Goal: Transaction & Acquisition: Purchase product/service

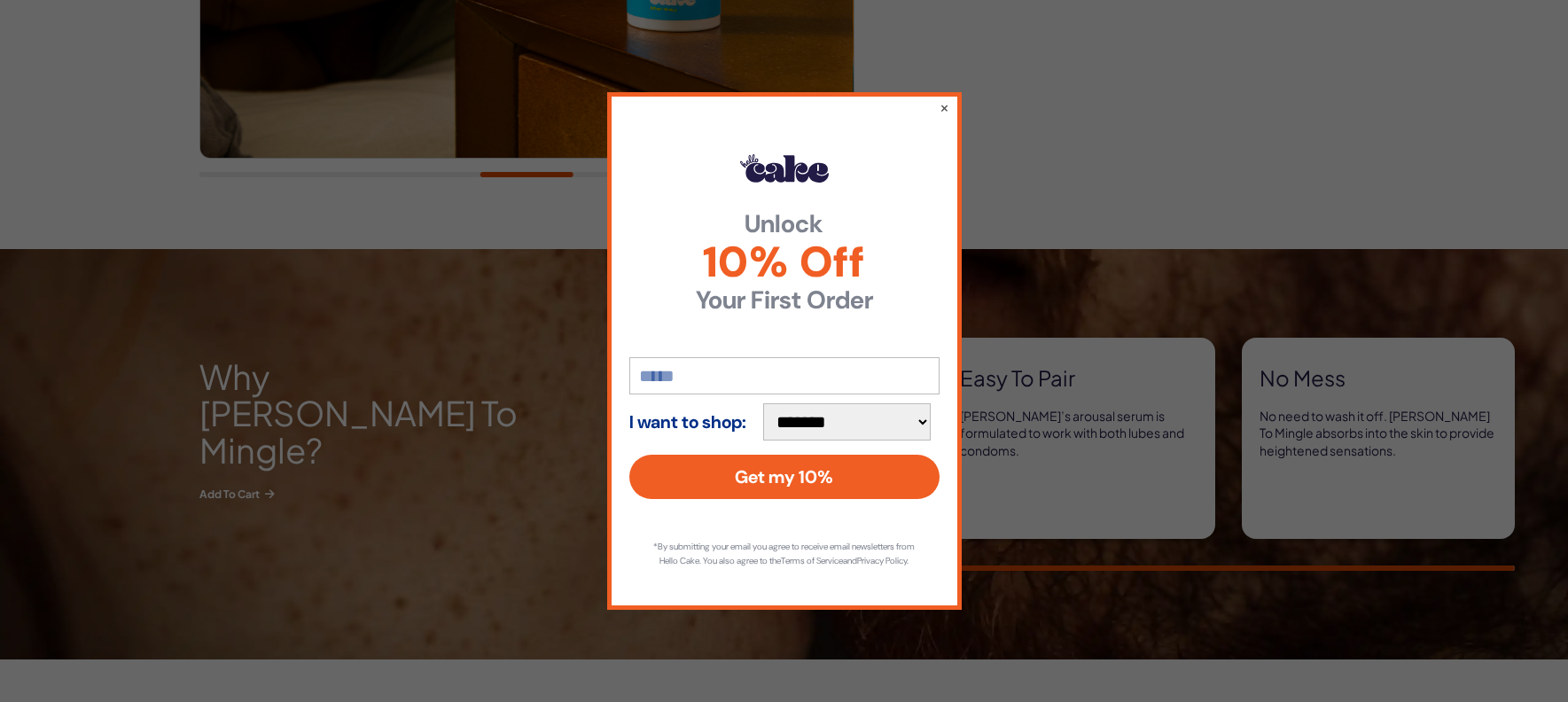
scroll to position [724, 0]
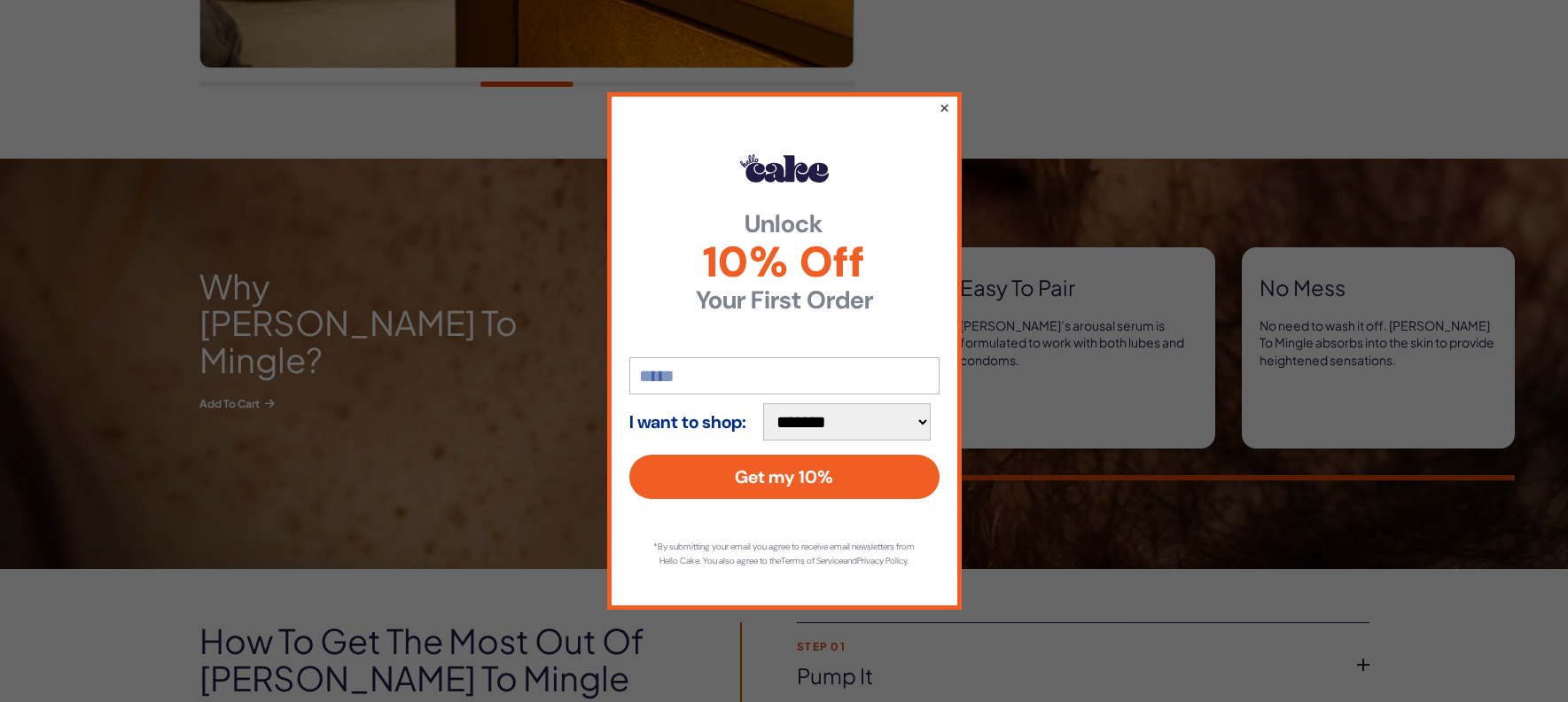
click at [943, 102] on button "×" at bounding box center [944, 107] width 12 height 22
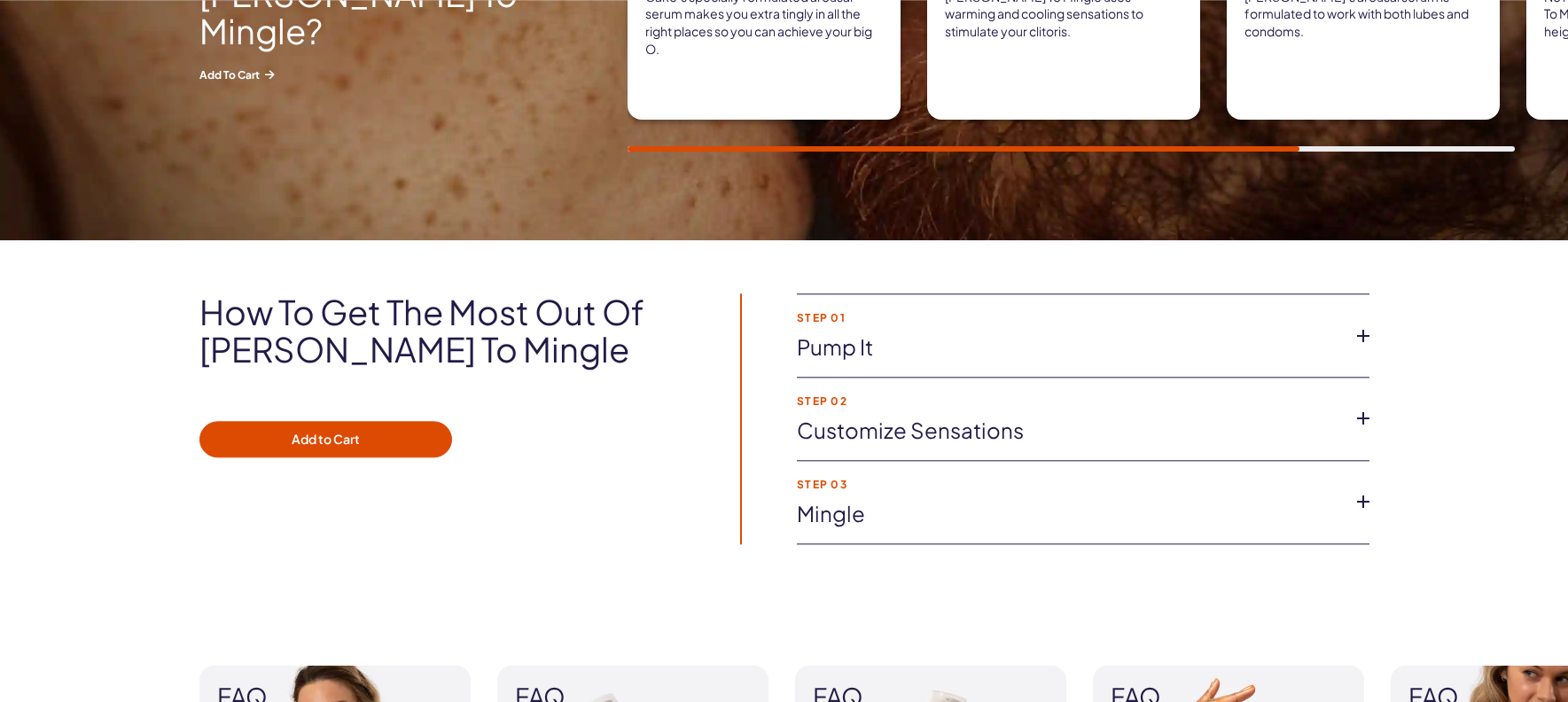
scroll to position [1085, 0]
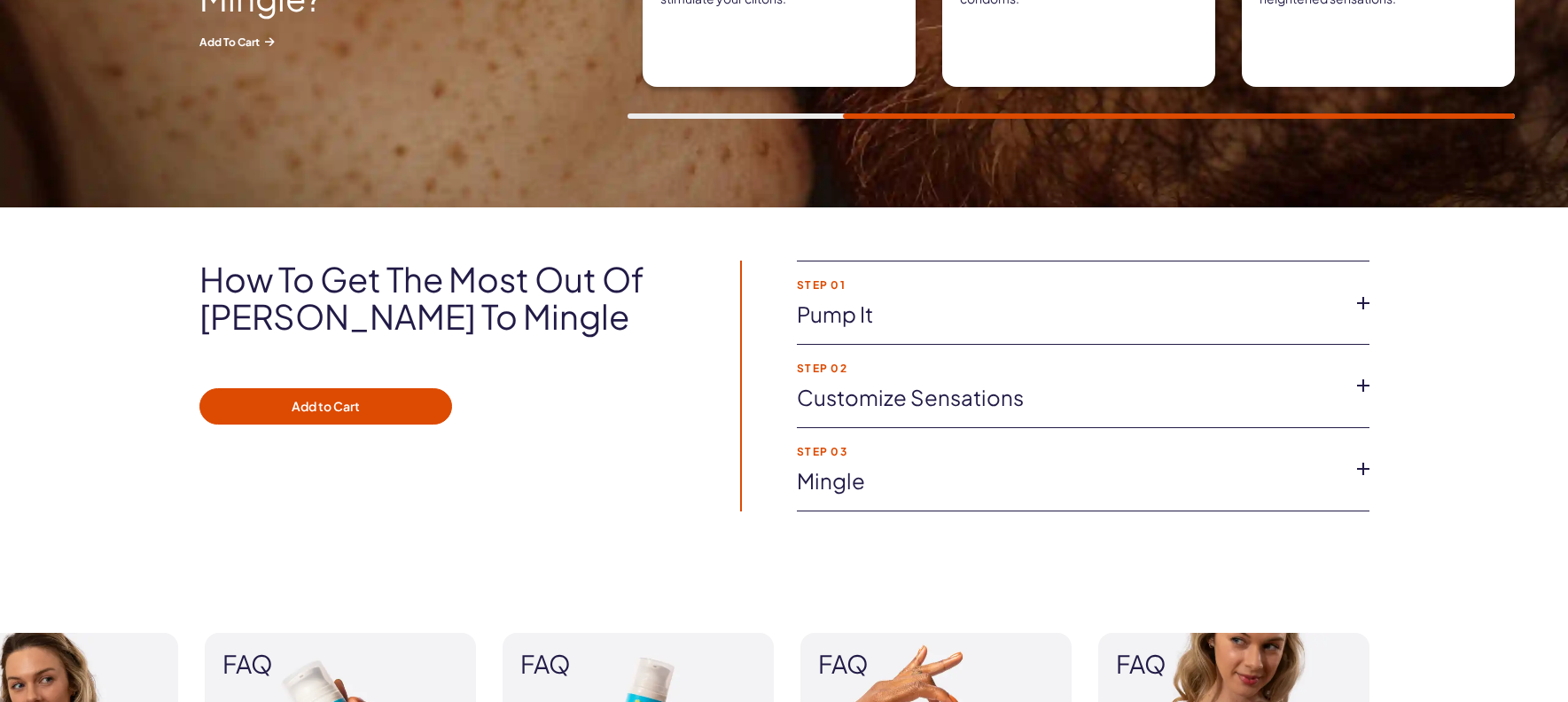
click at [1364, 304] on icon at bounding box center [1363, 303] width 27 height 27
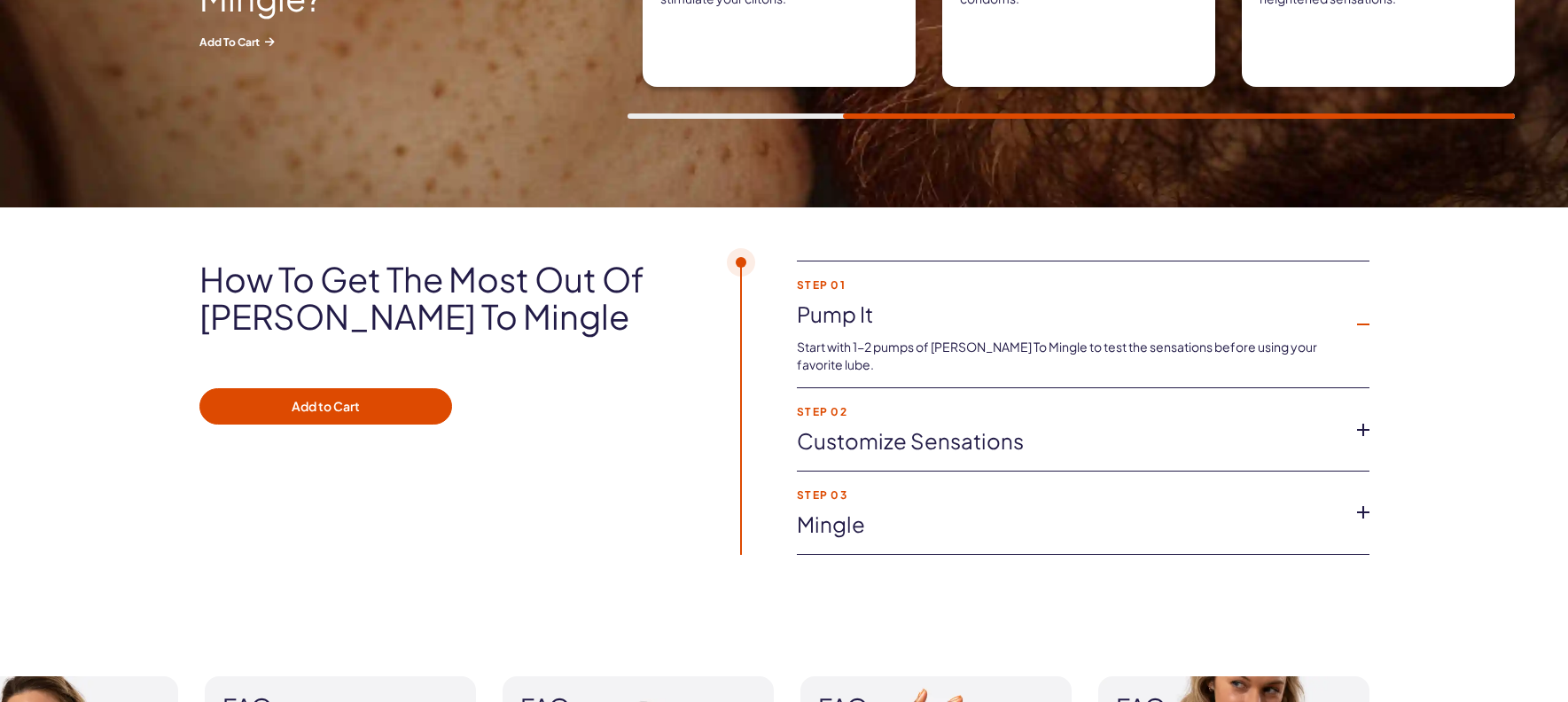
click at [1353, 417] on icon at bounding box center [1363, 430] width 27 height 27
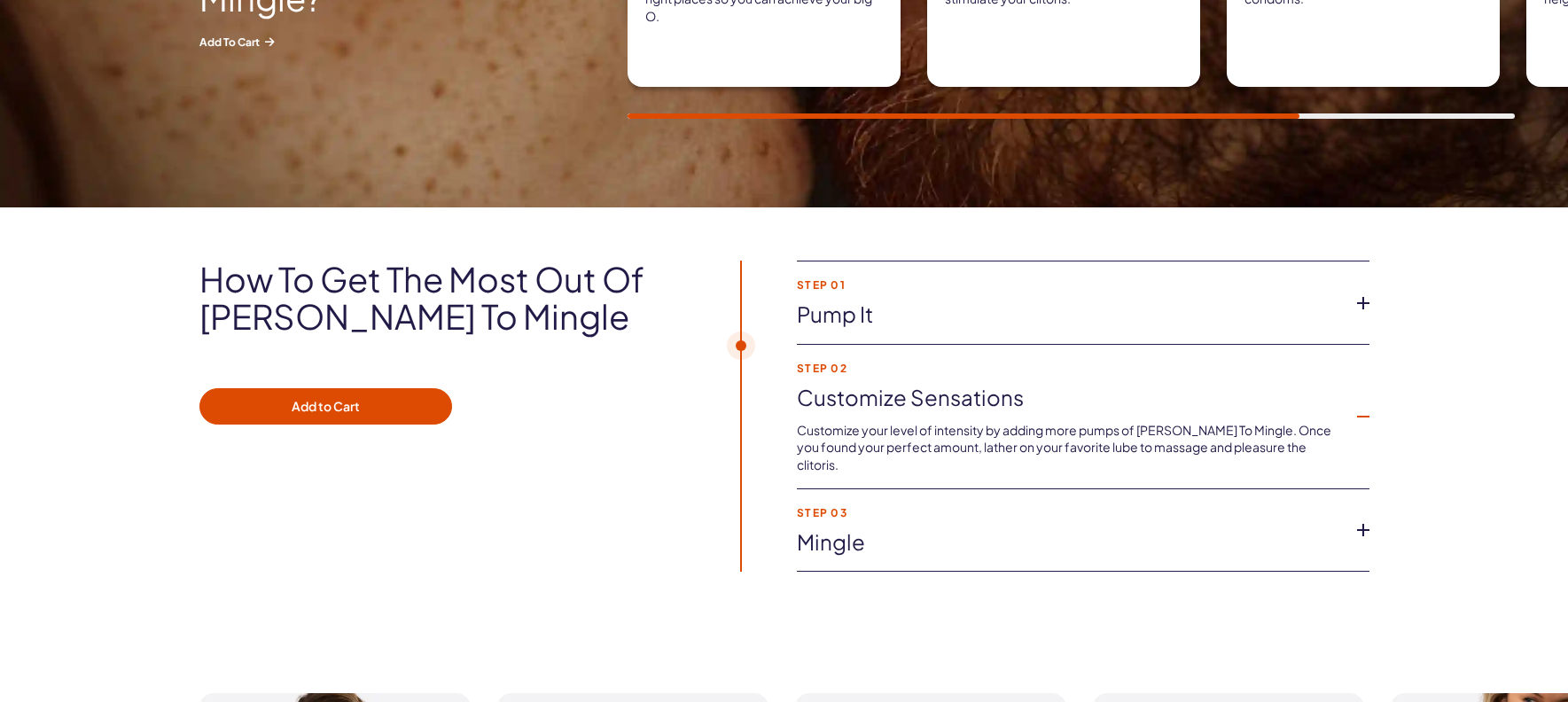
click at [1359, 517] on icon at bounding box center [1363, 529] width 27 height 27
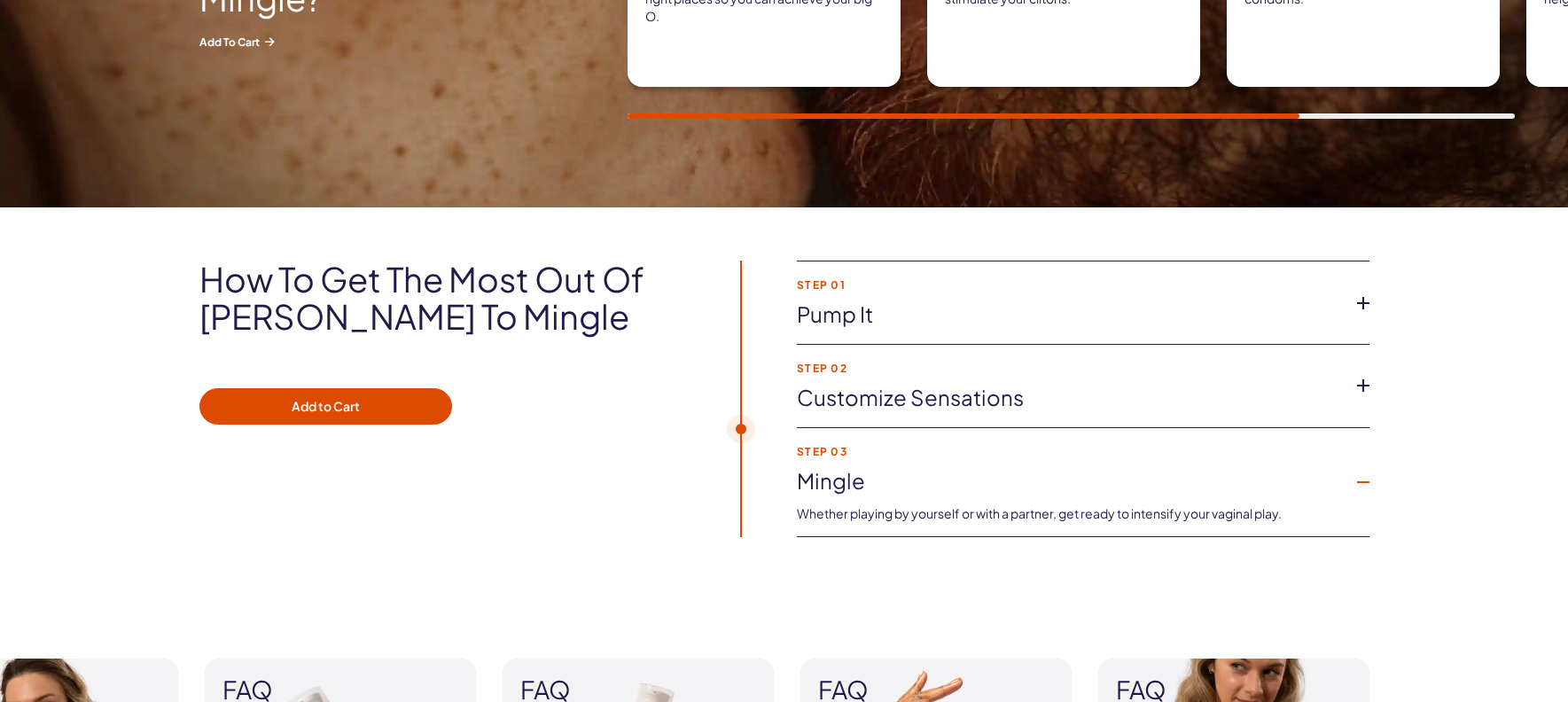
click at [1365, 303] on icon at bounding box center [1363, 303] width 27 height 27
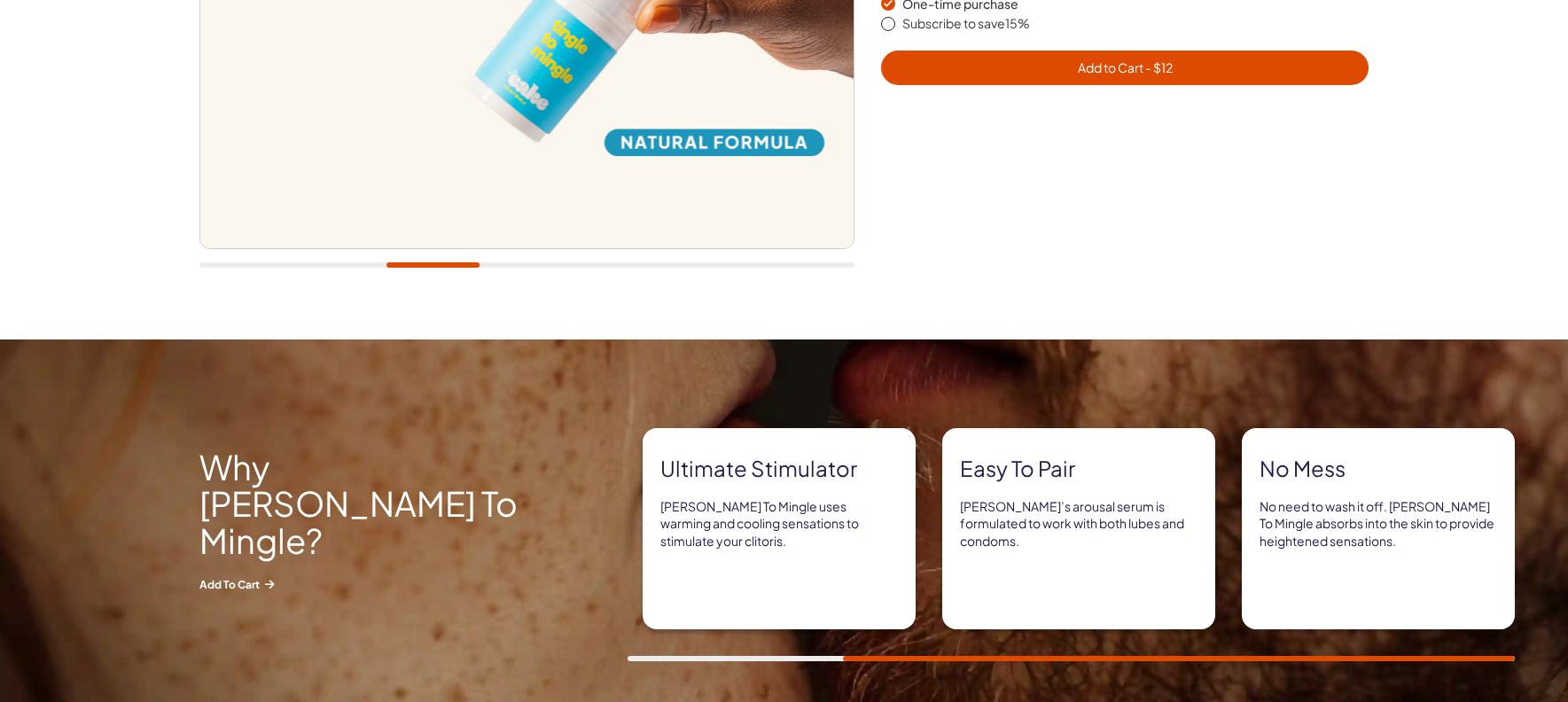
scroll to position [633, 0]
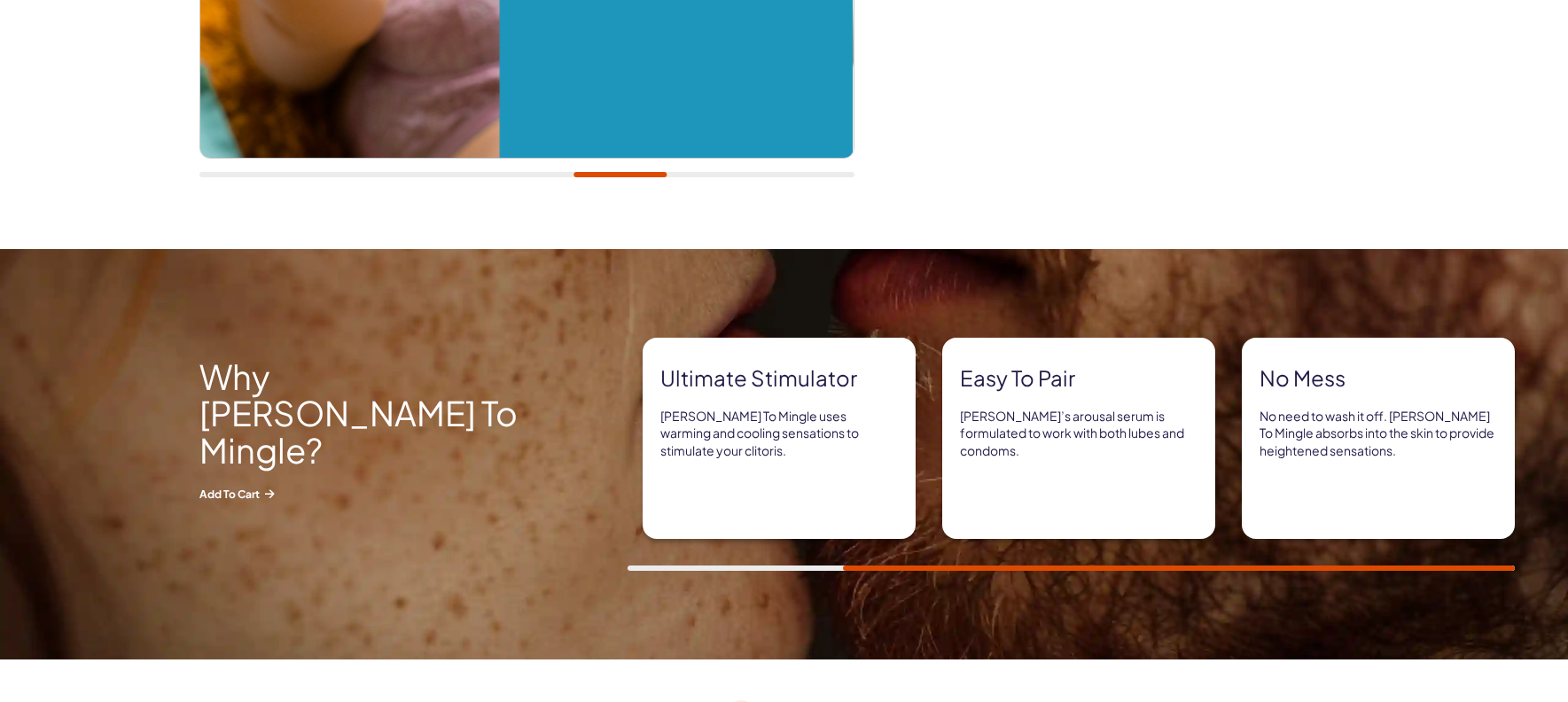
click at [656, 460] on div "Ultimate stimulator [PERSON_NAME] To Mingle uses warming and cooling sensations…" at bounding box center [779, 439] width 273 height 201
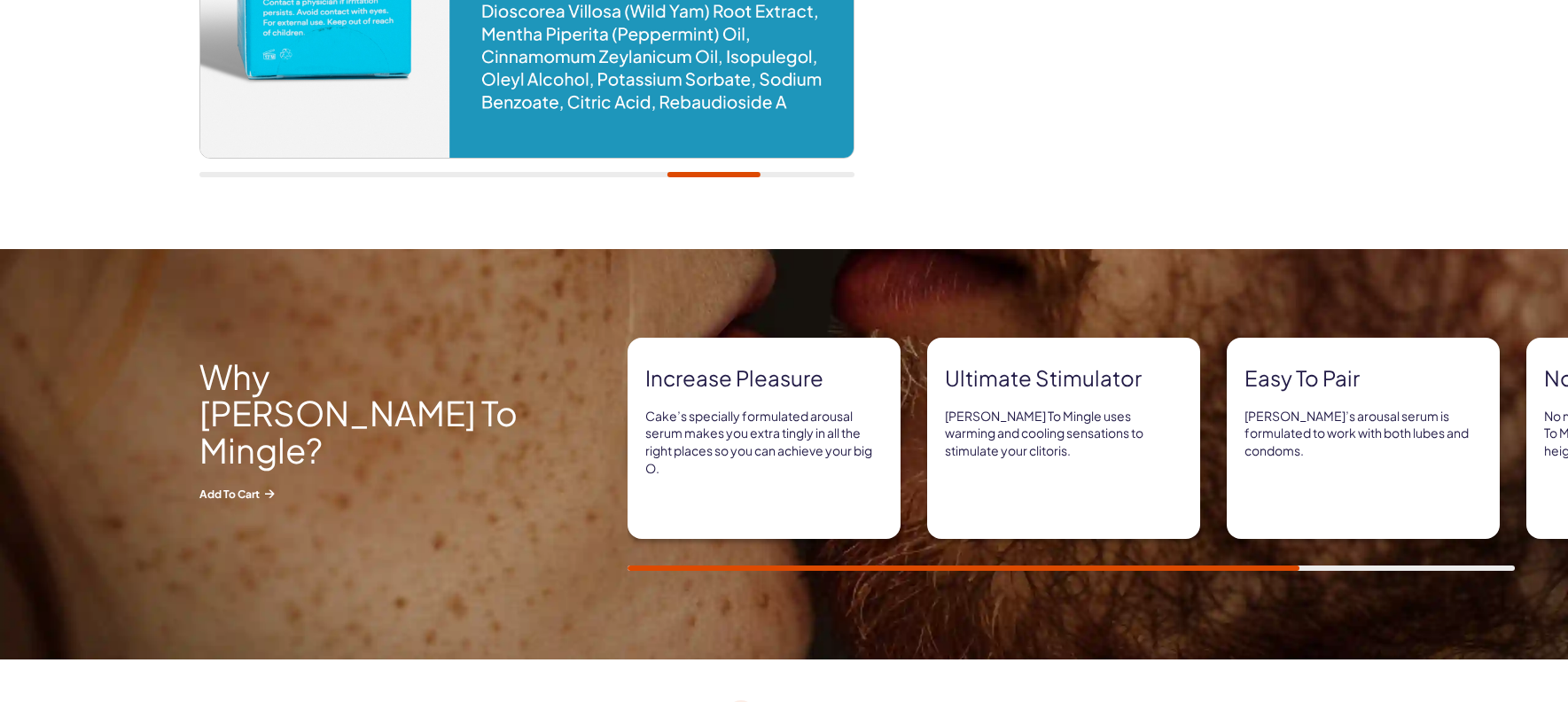
click at [628, 575] on div "Why [PERSON_NAME] to Mingle? Add to Cart Increase pleasure [PERSON_NAME]’s spec…" at bounding box center [784, 455] width 1568 height 410
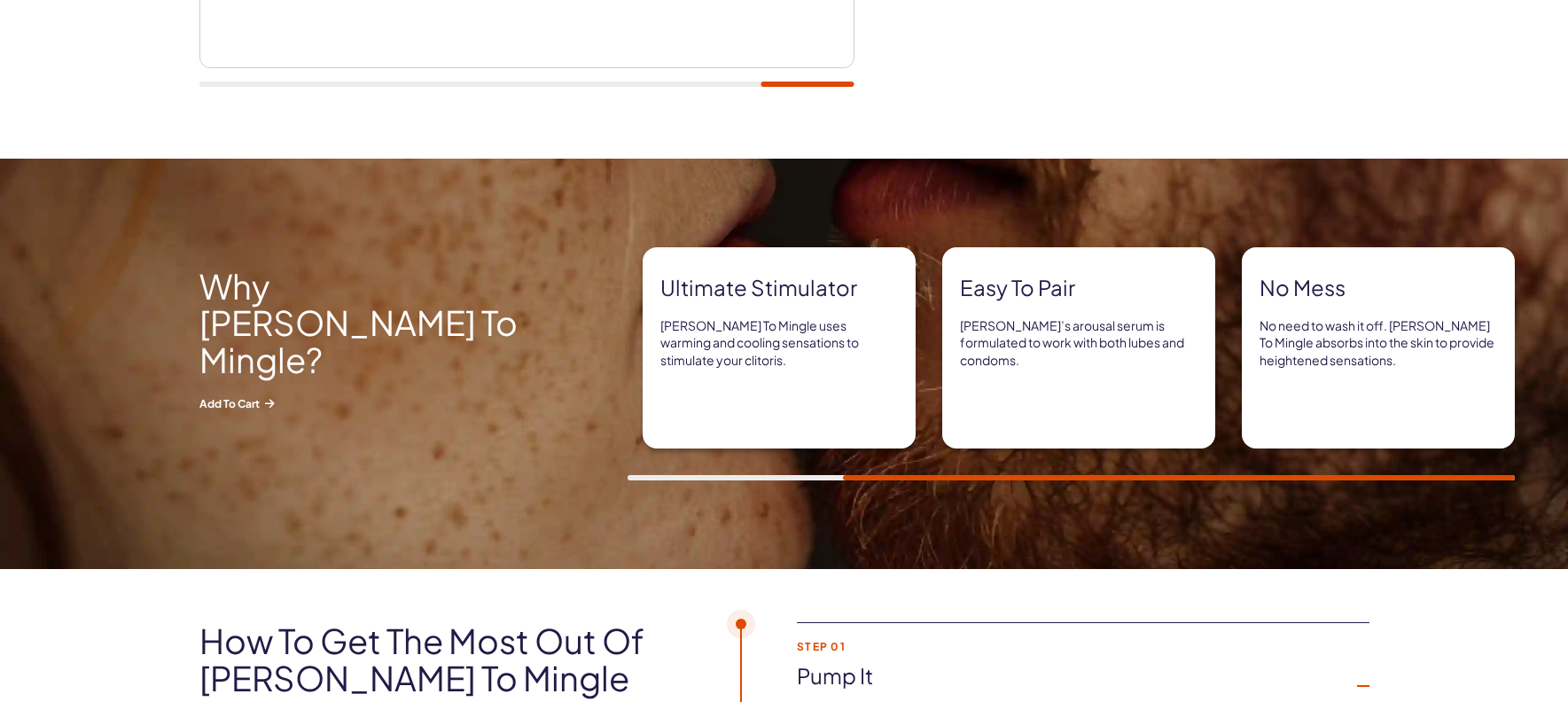
scroll to position [271, 0]
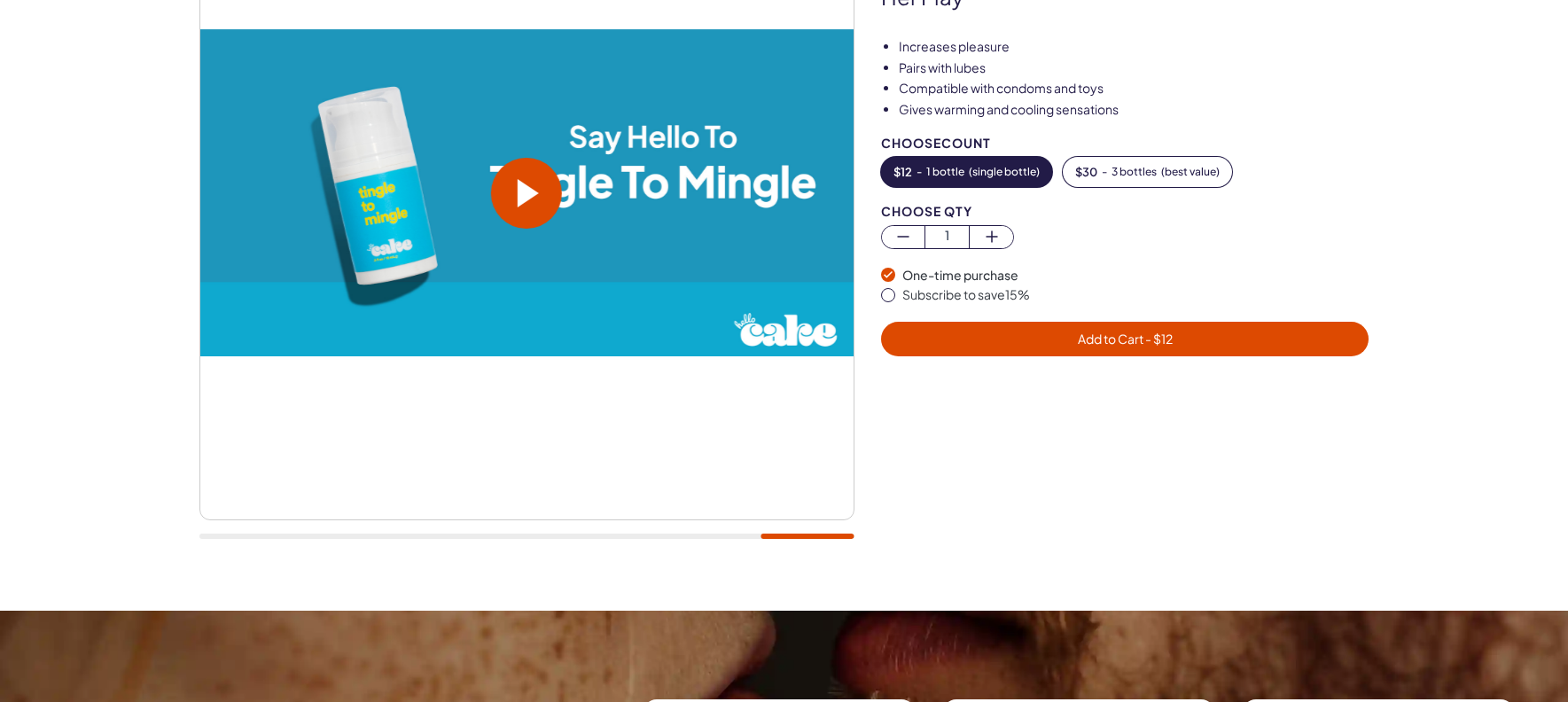
click at [276, 261] on video at bounding box center [526, 193] width 654 height 327
click at [276, 260] on video at bounding box center [526, 193] width 654 height 327
click at [521, 186] on span at bounding box center [529, 193] width 22 height 29
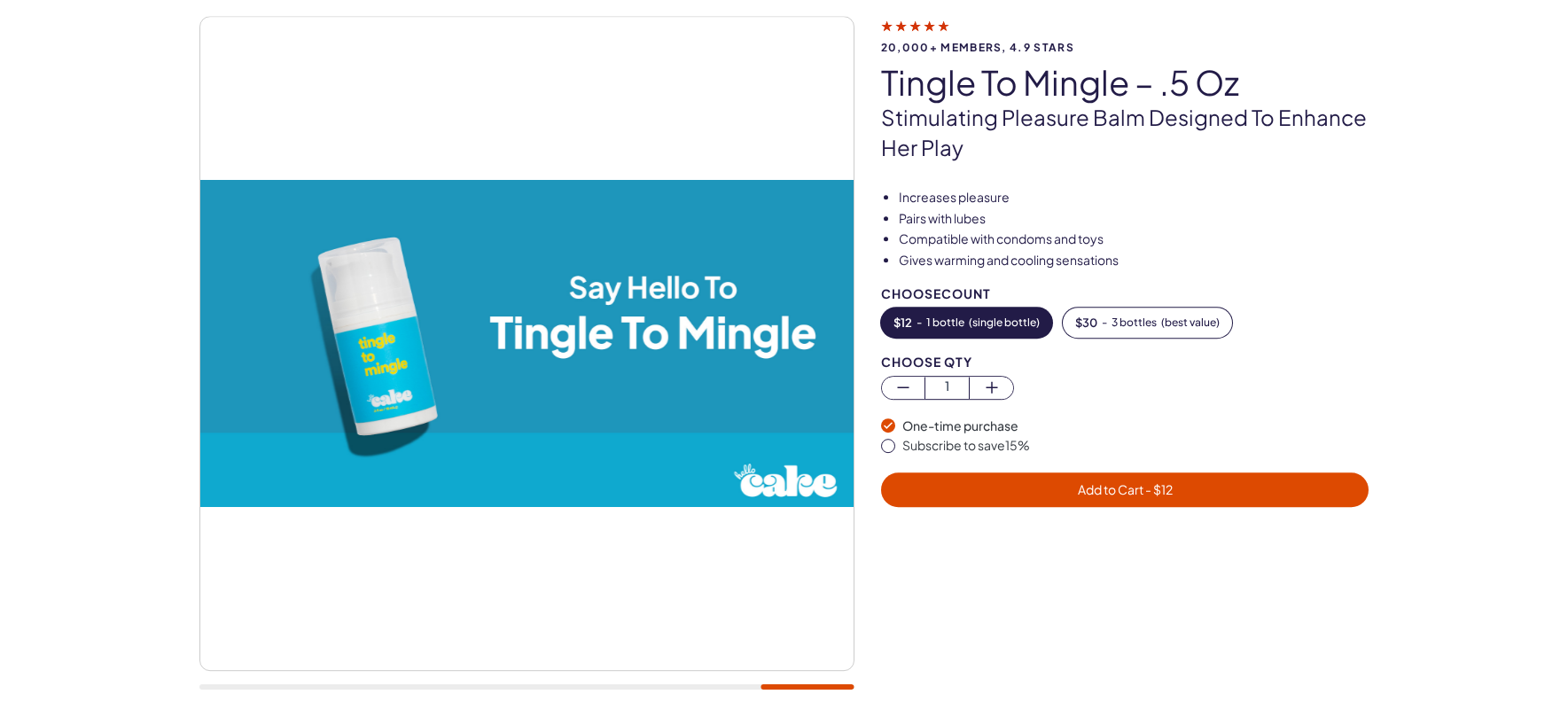
scroll to position [140, 0]
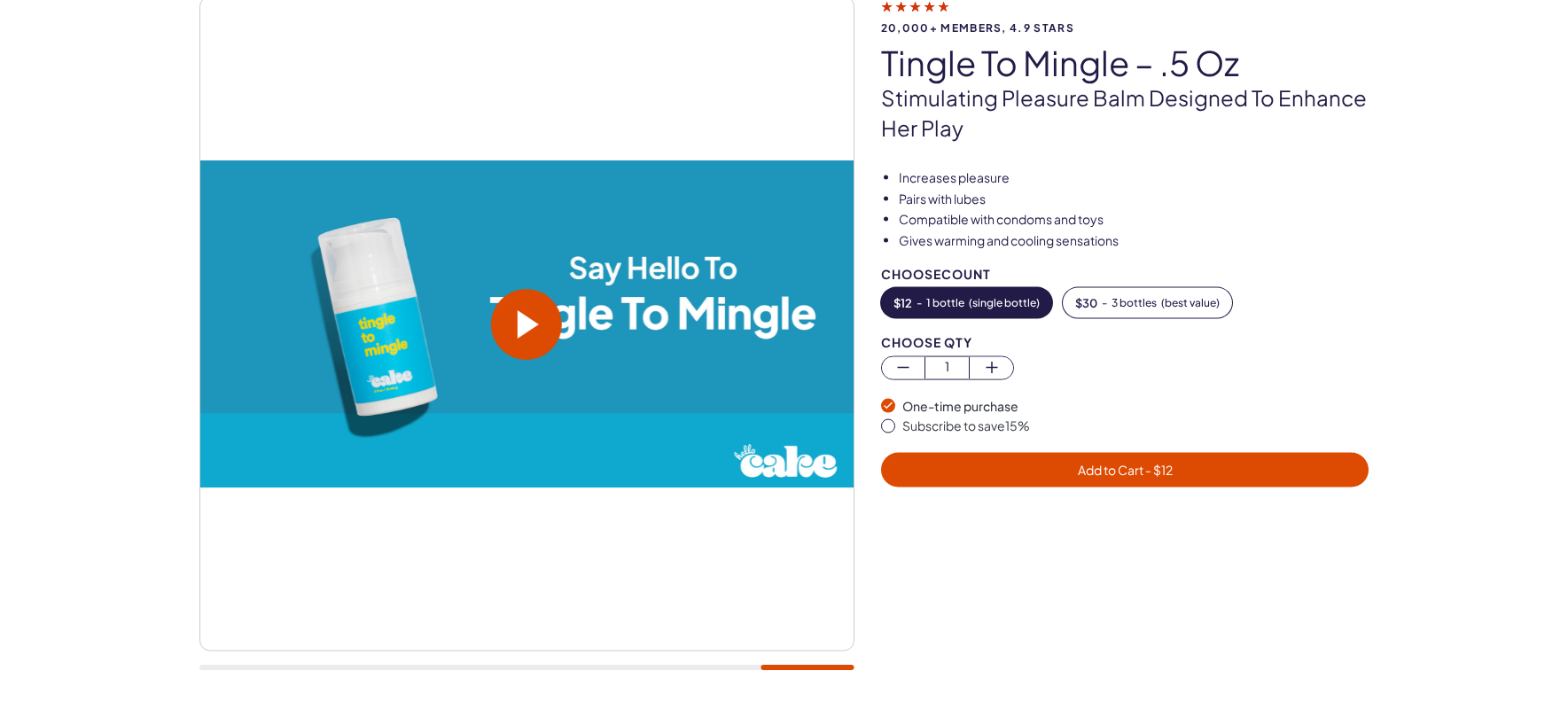
click at [515, 320] on span at bounding box center [527, 324] width 71 height 71
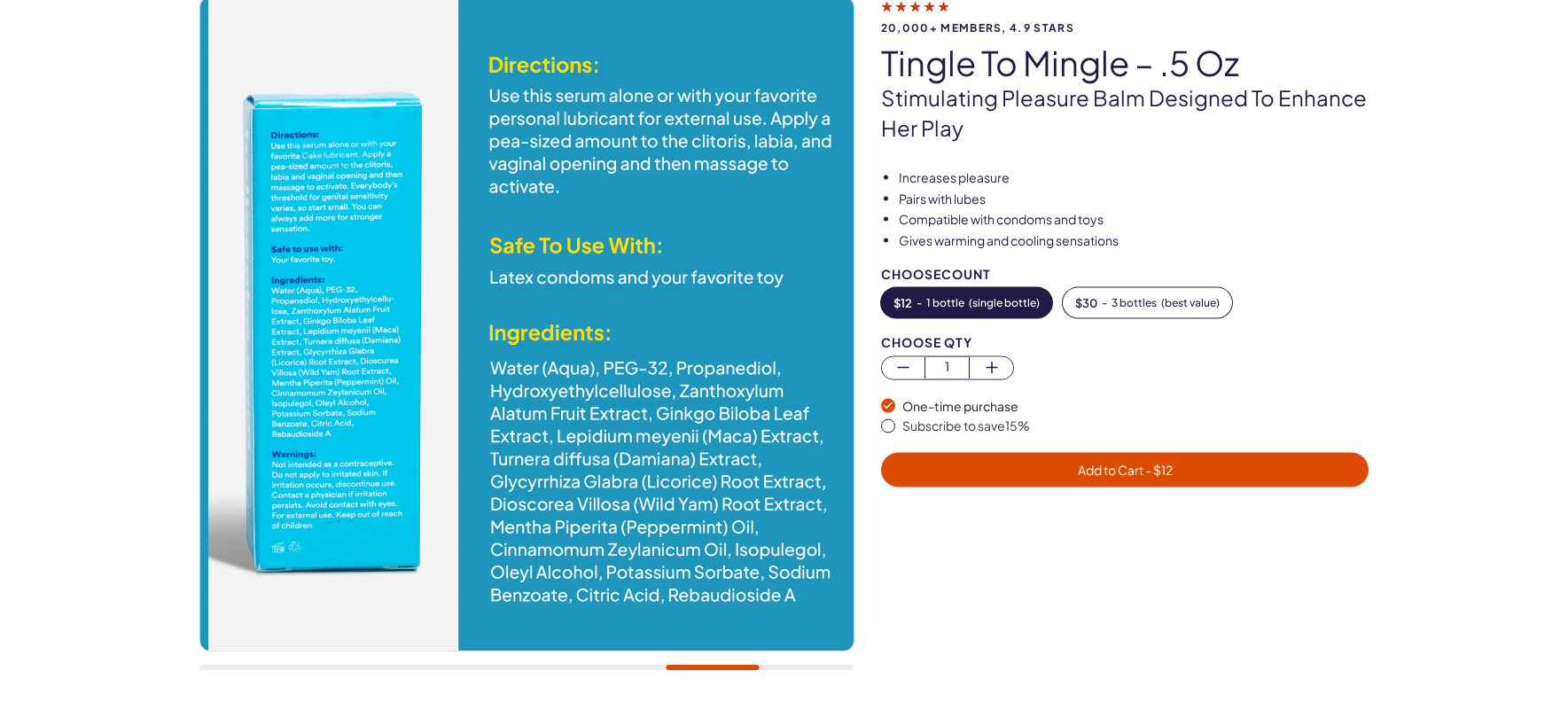
click at [700, 695] on div "20,000+ members, 4.9 stars [PERSON_NAME] To Mingle – .5 oz Stimulating pleasure…" at bounding box center [784, 342] width 1568 height 799
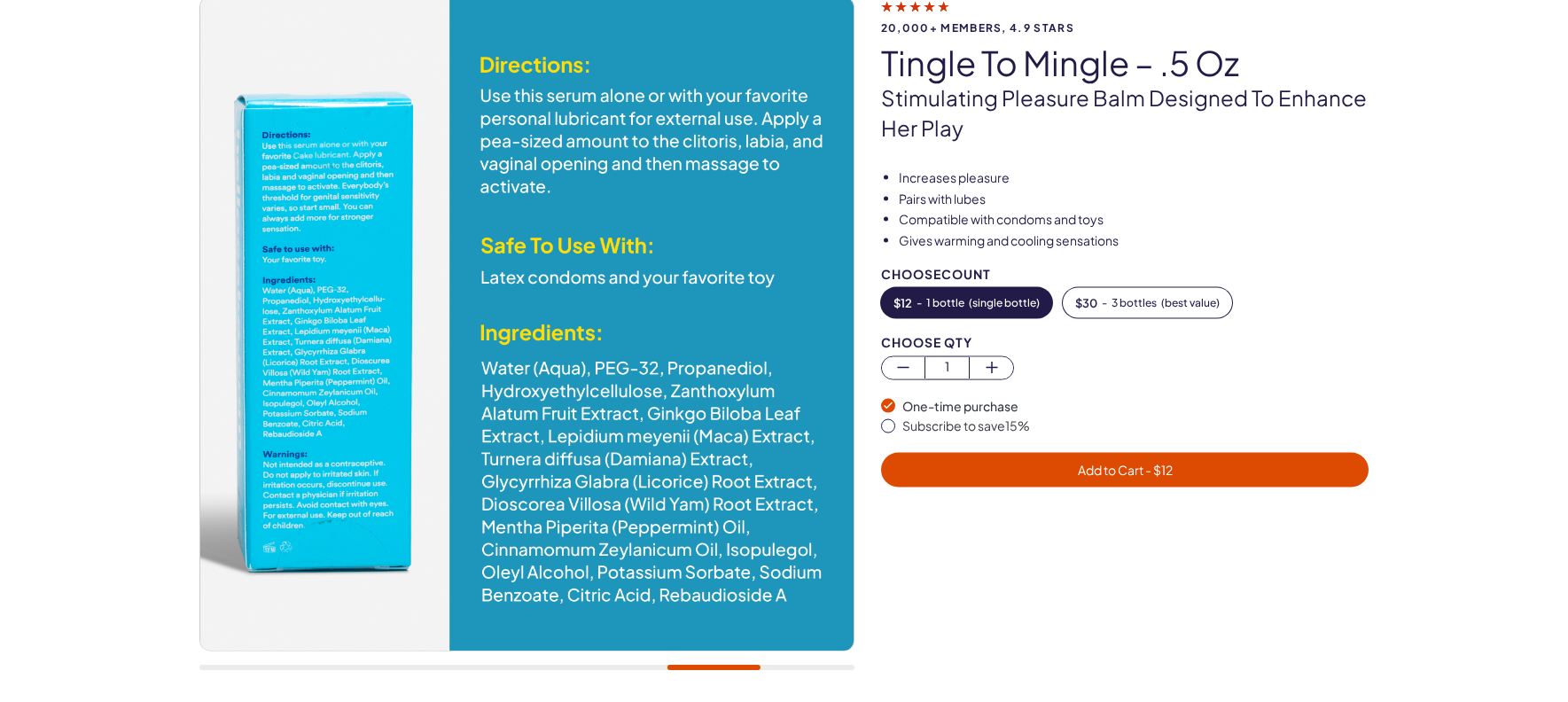
click at [633, 451] on img at bounding box center [526, 323] width 654 height 654
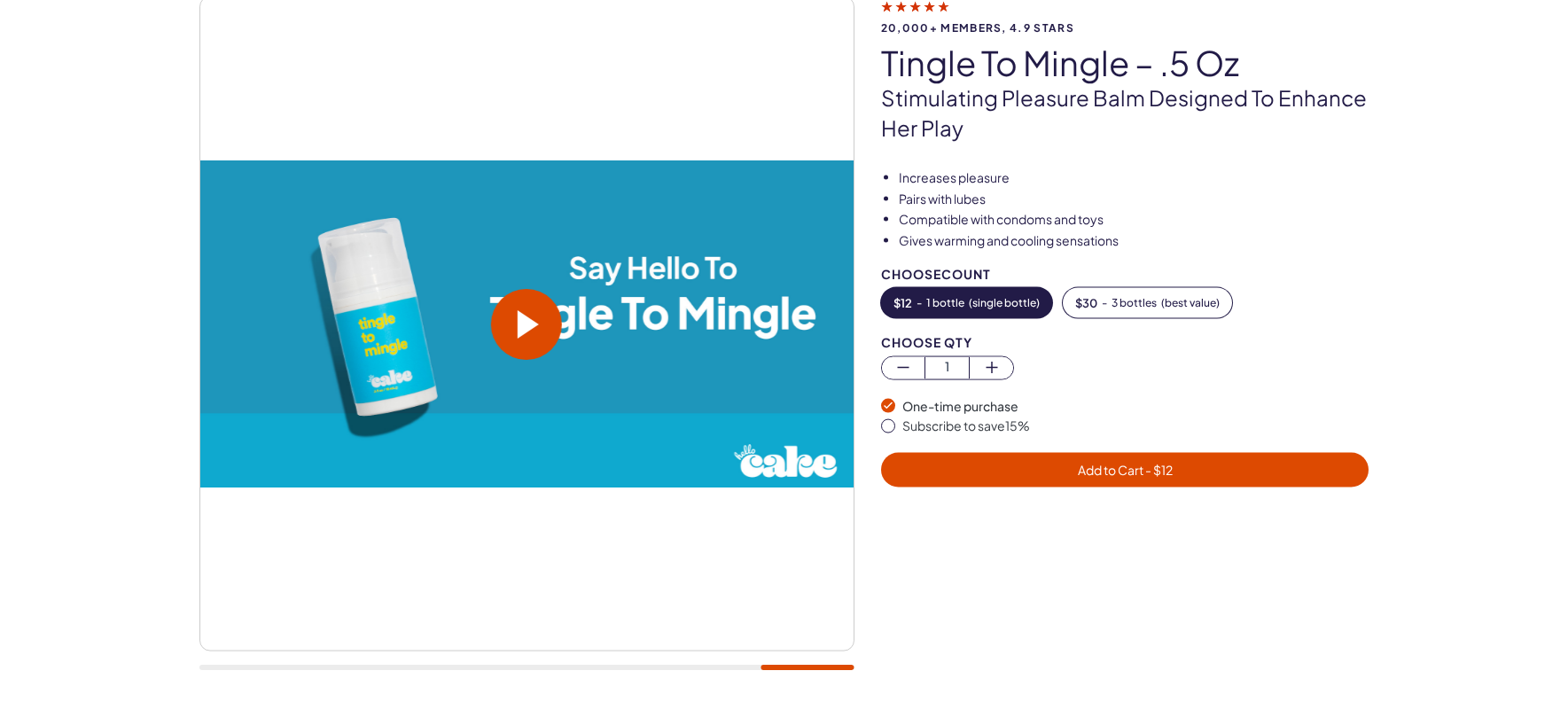
click at [765, 700] on div "20,000+ members, 4.9 stars [PERSON_NAME] To Mingle – .5 oz Stimulating pleasure…" at bounding box center [784, 342] width 1568 height 799
